Goal: Transaction & Acquisition: Purchase product/service

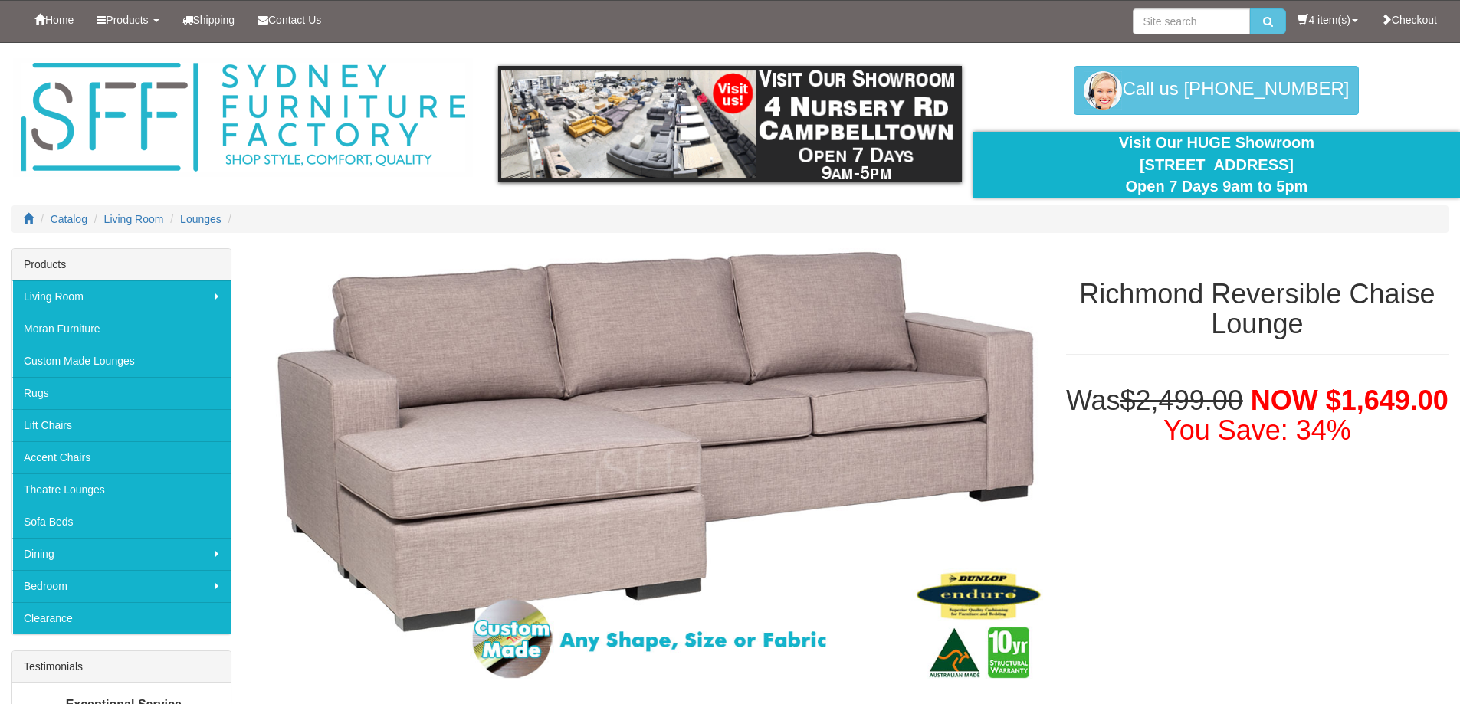
select select "382"
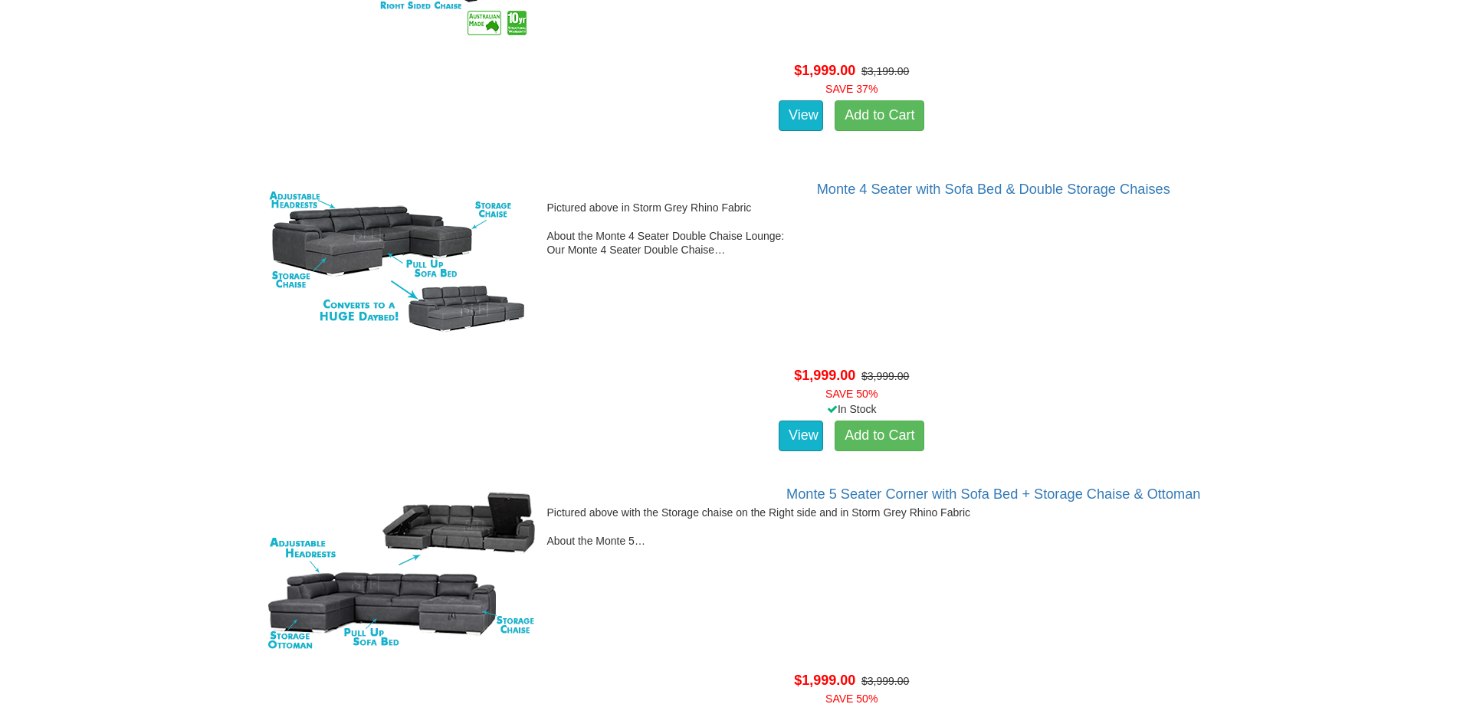
scroll to position [29779, 0]
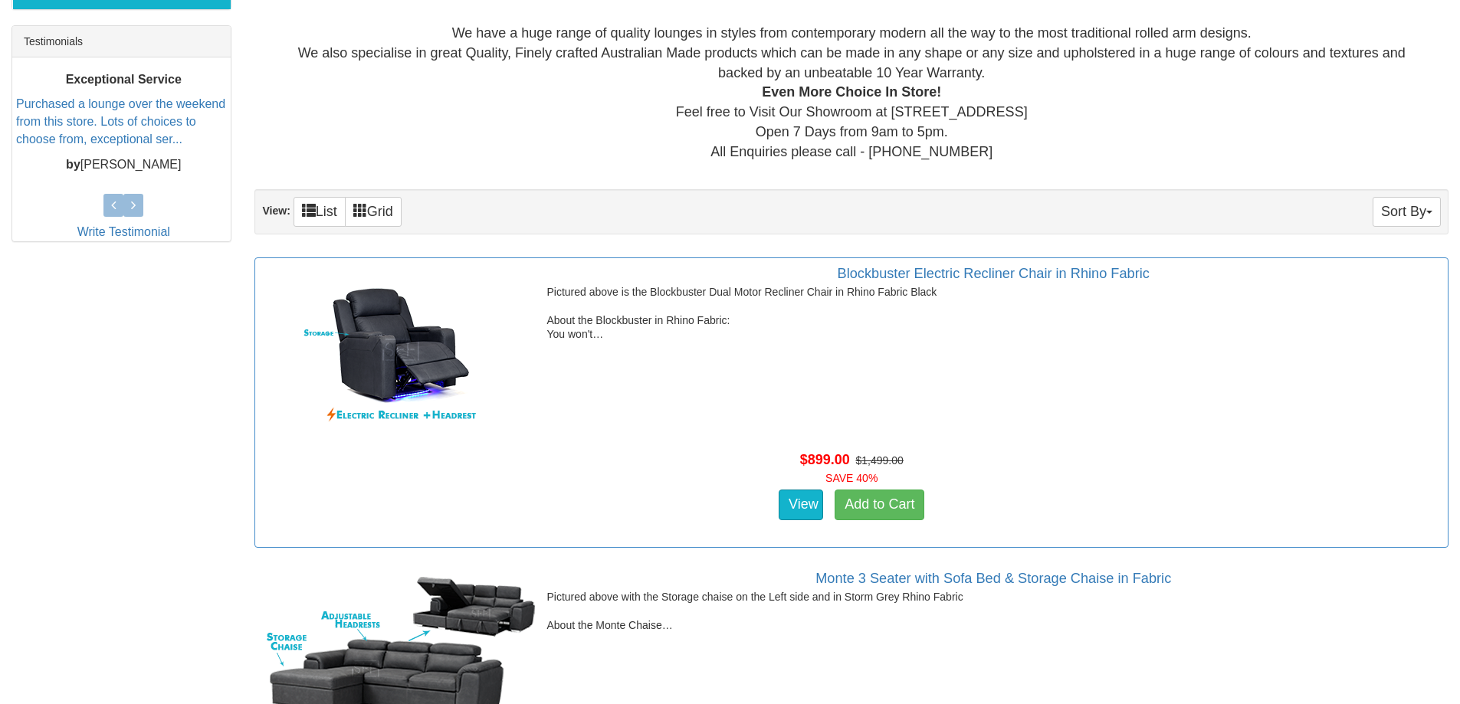
scroll to position [613, 0]
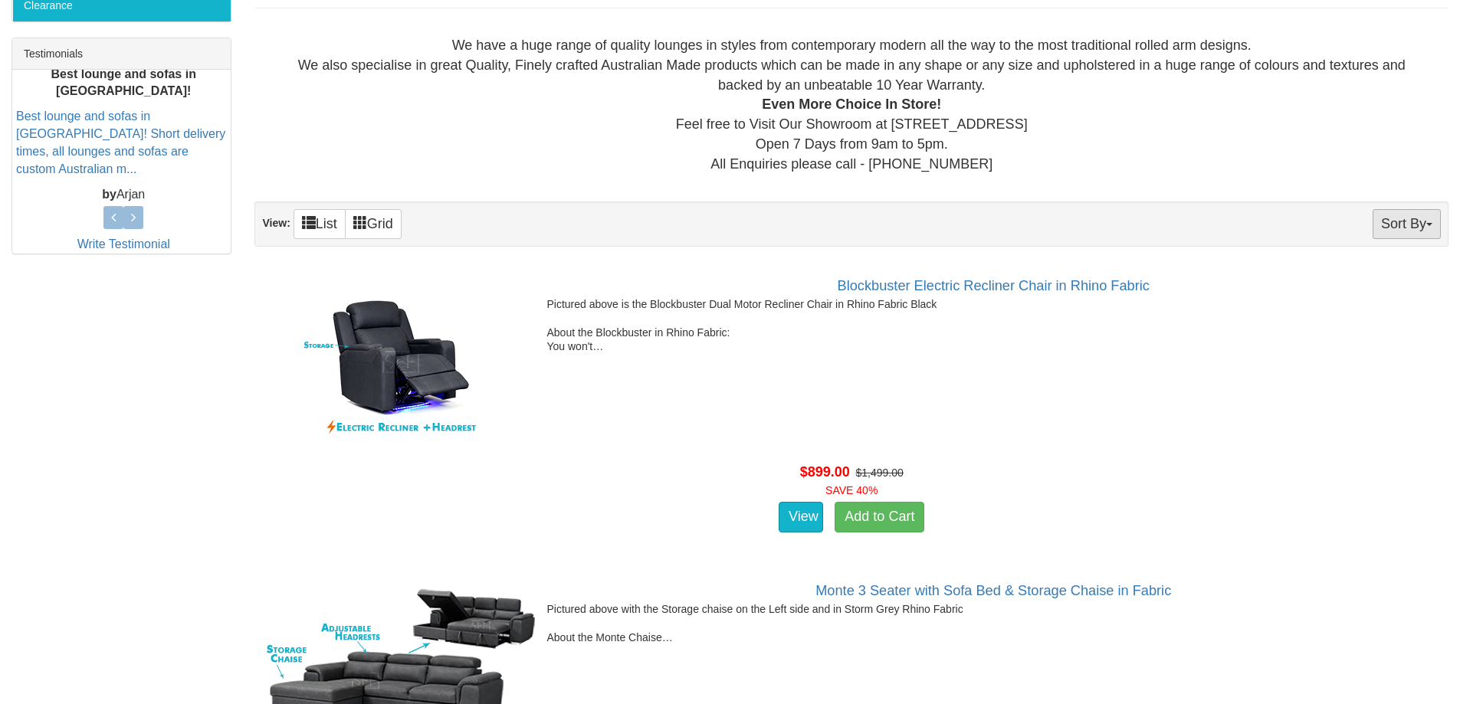
click at [1429, 225] on span "button" at bounding box center [1429, 224] width 6 height 3
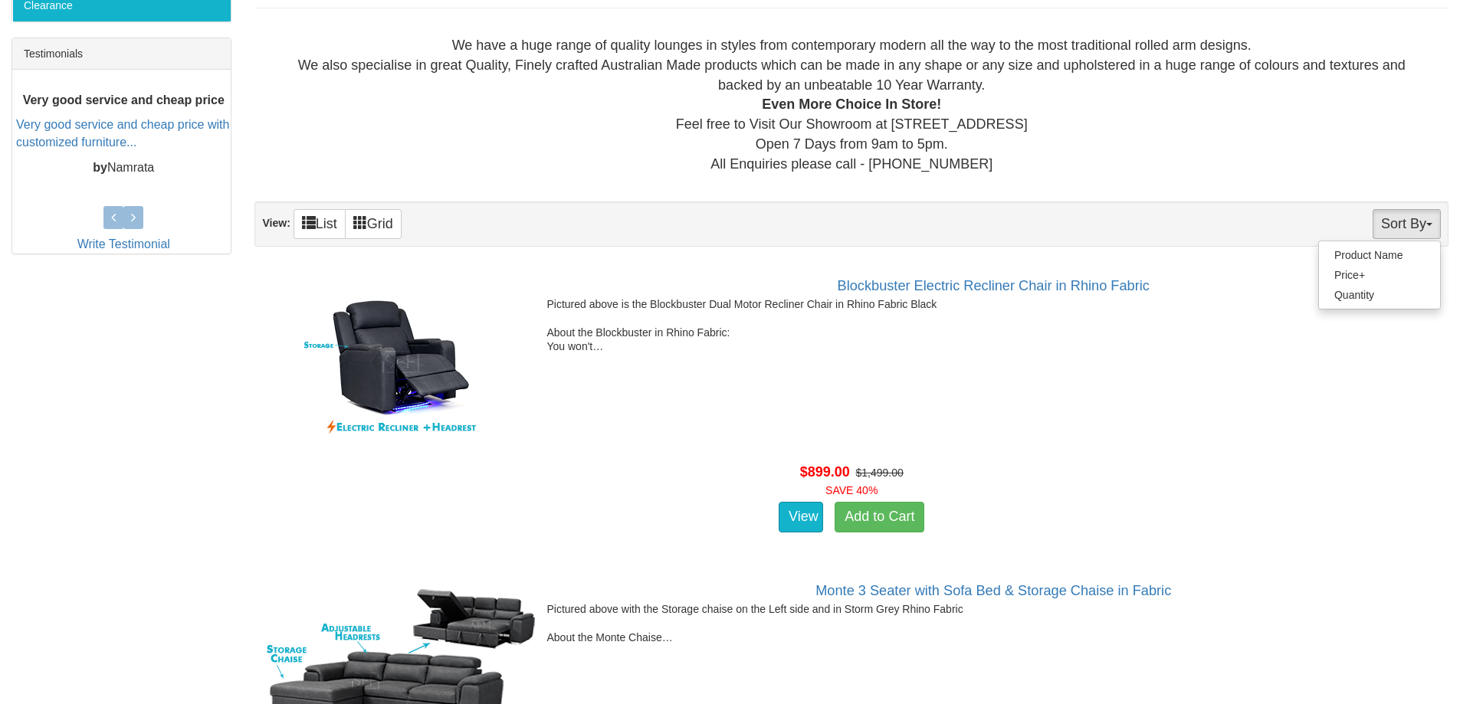
click at [1231, 144] on div "We have a huge range of quality lounges in styles from contemporary modern all …" at bounding box center [851, 105] width 1169 height 138
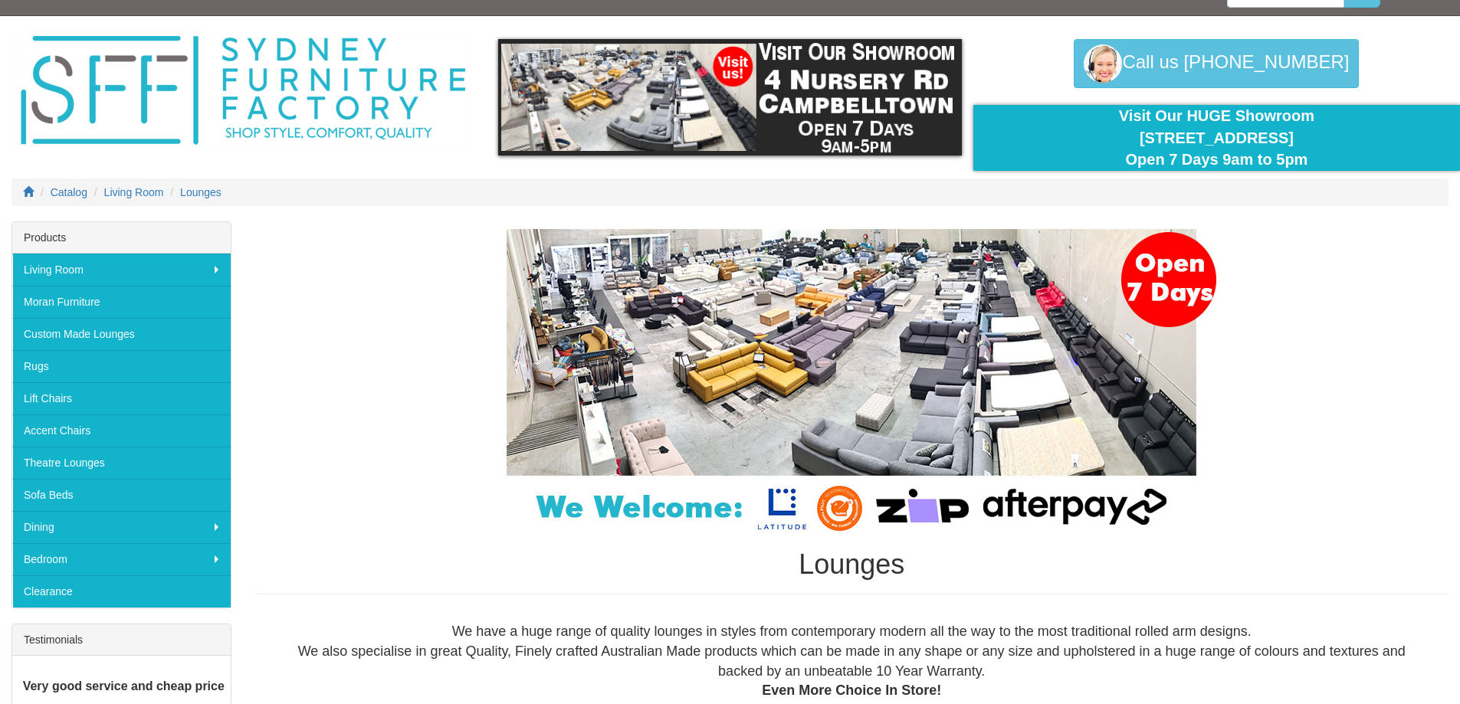
scroll to position [0, 0]
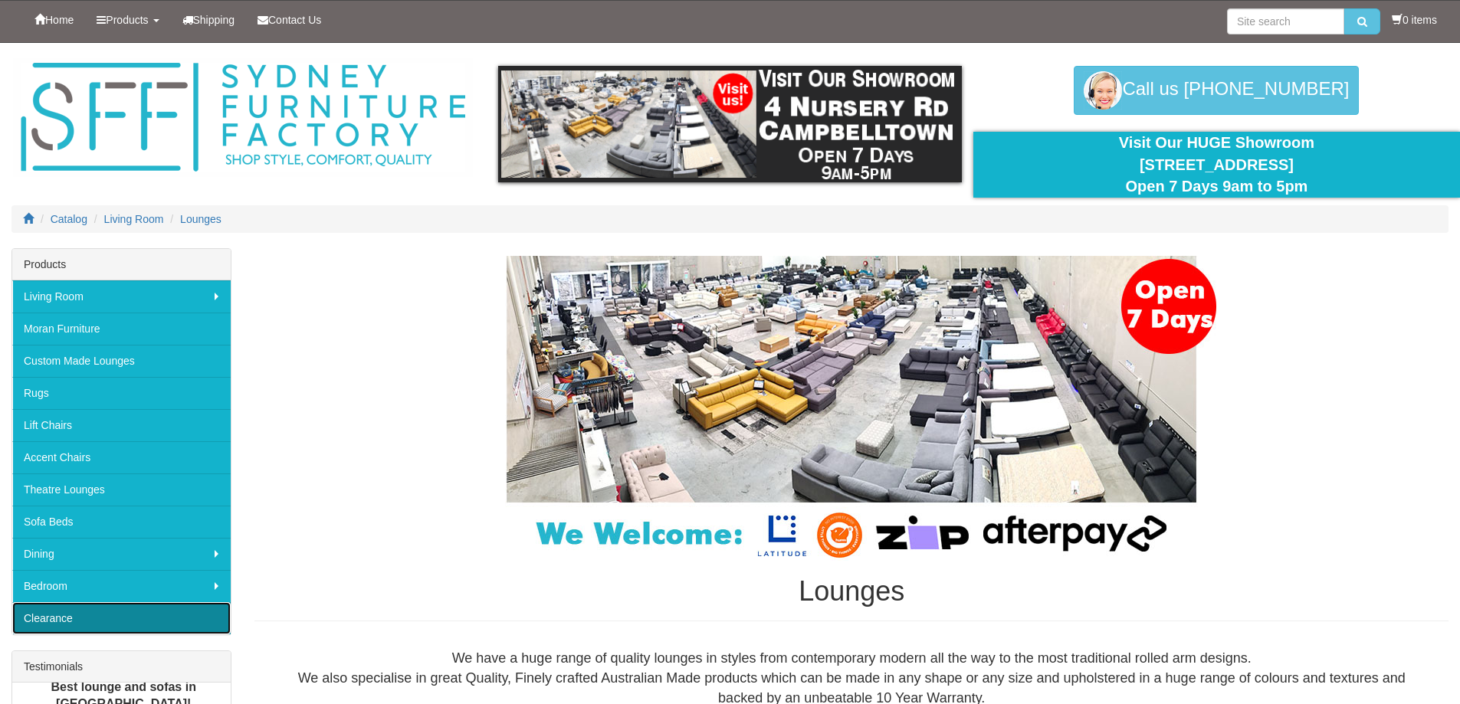
click at [120, 614] on link "Clearance" at bounding box center [121, 618] width 218 height 32
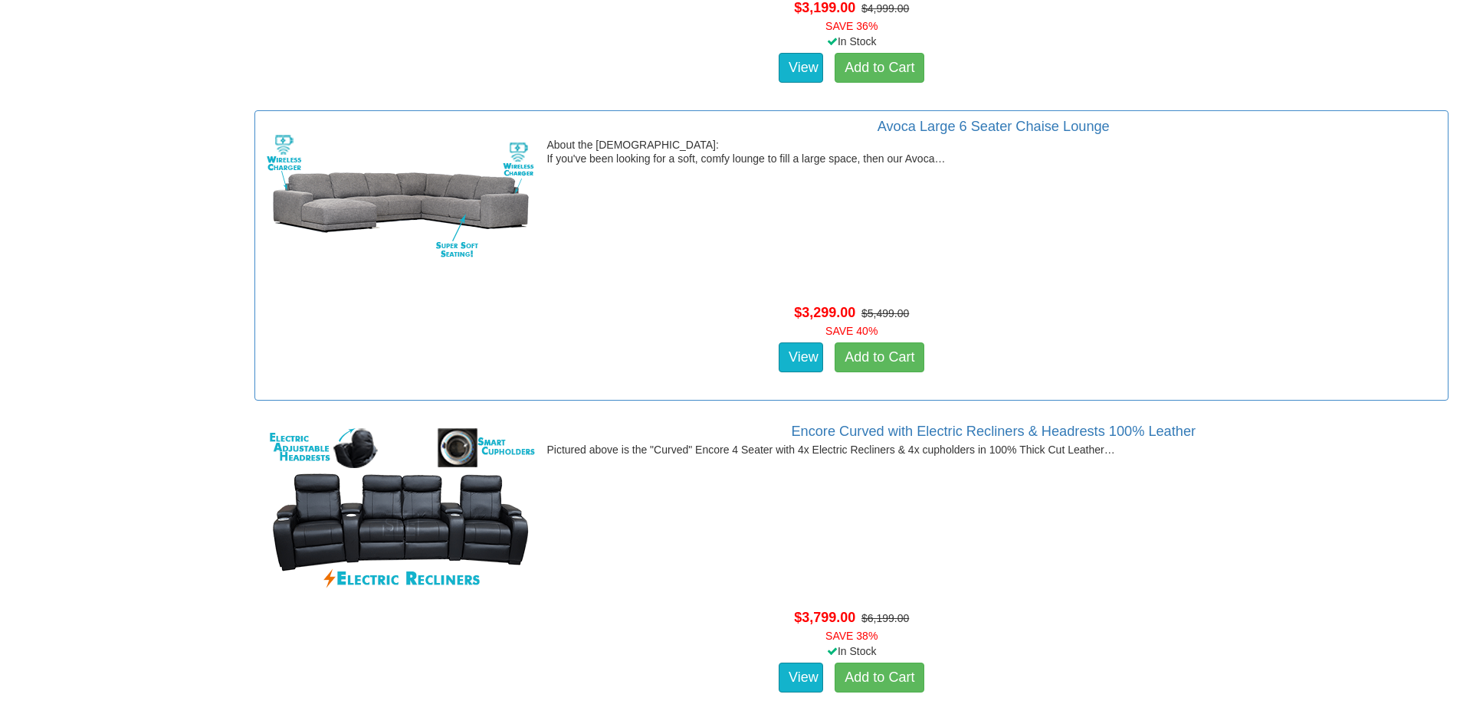
scroll to position [2452, 0]
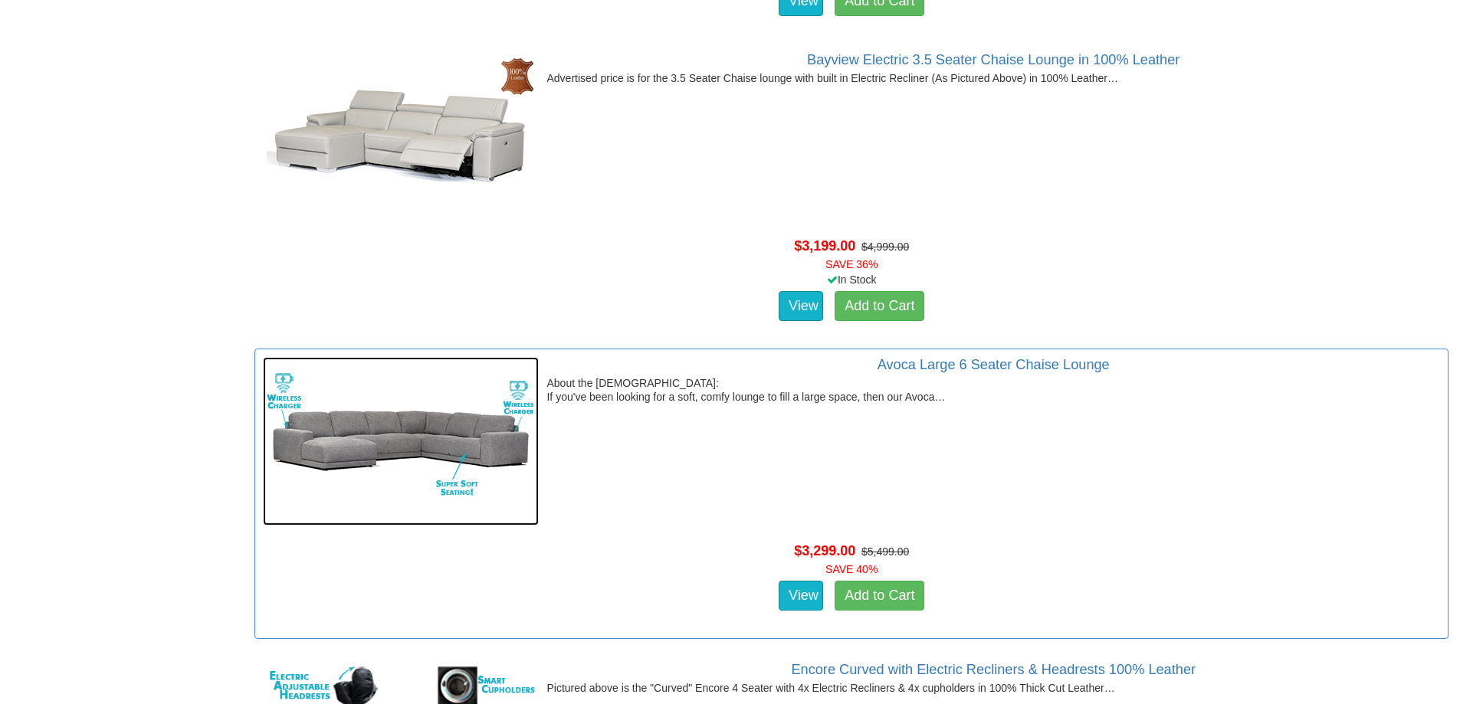
click at [359, 421] on img at bounding box center [401, 441] width 276 height 169
